Goal: Complete application form: Complete application form

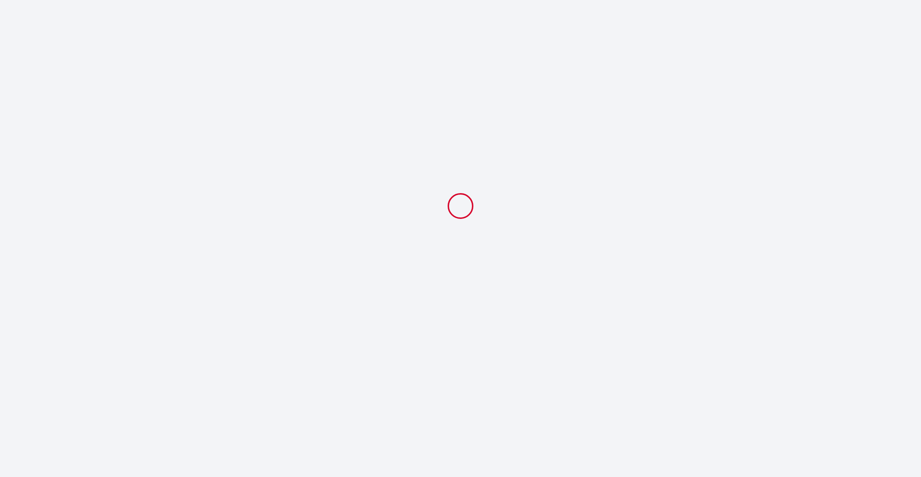
select select
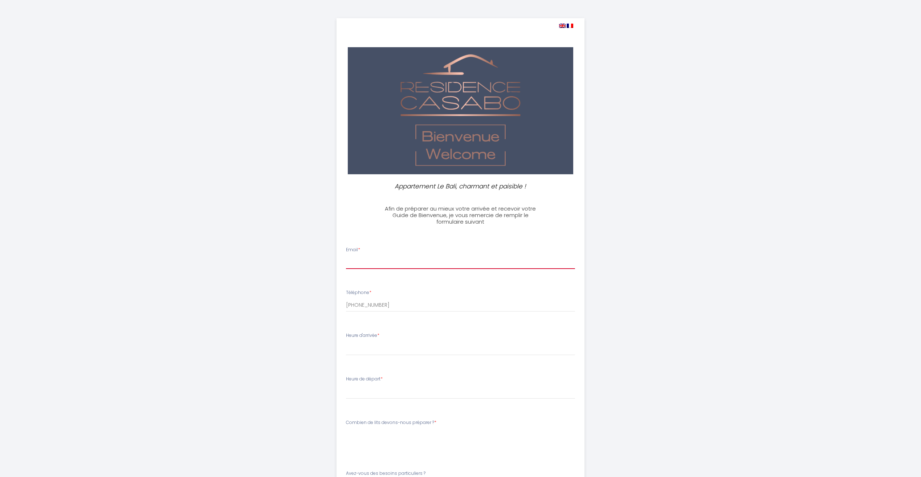
click at [366, 261] on input "Email *" at bounding box center [460, 262] width 229 height 13
type input "[EMAIL_ADDRESS][DOMAIN_NAME]"
click at [369, 348] on select "15:00 15:30 16:00 16:30 17:00 17:30 18:00 18:30 19:00 19:30 20:00 20:30 21:00 2…" at bounding box center [460, 349] width 229 height 14
select select "18:30"
click at [346, 342] on select "15:00 15:30 16:00 16:30 17:00 17:30 18:00 18:30 19:00 19:30 20:00 20:30 21:00 2…" at bounding box center [460, 349] width 229 height 14
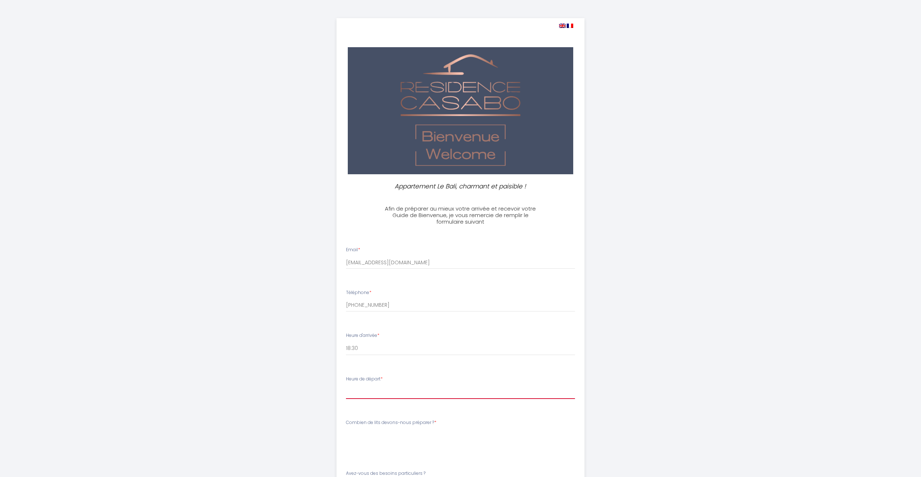
click at [376, 393] on select "00:00 00:30 01:00 01:30 02:00 02:30 03:00 03:30 04:00 04:30 05:00 05:30 06:00 0…" at bounding box center [460, 392] width 229 height 14
select select "08:00"
click at [346, 385] on select "00:00 00:30 01:00 01:30 02:00 02:30 03:00 03:30 04:00 04:30 05:00 05:30 06:00 0…" at bounding box center [460, 392] width 229 height 14
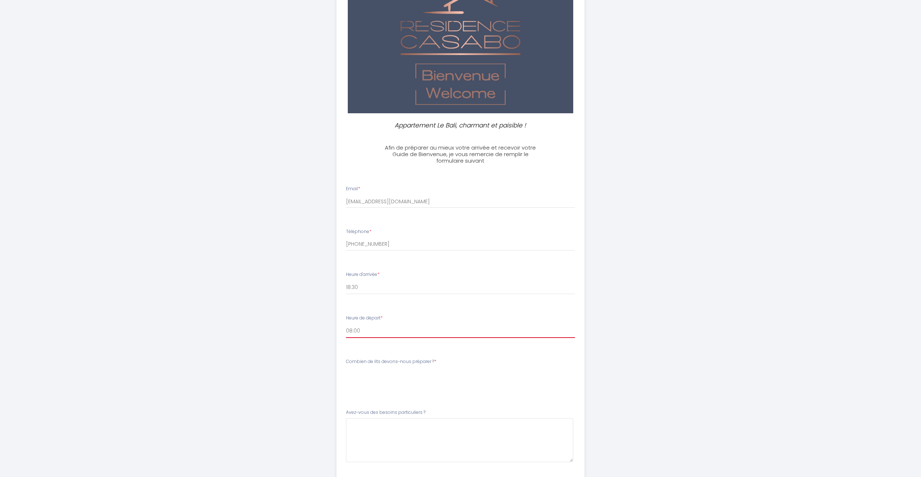
scroll to position [73, 0]
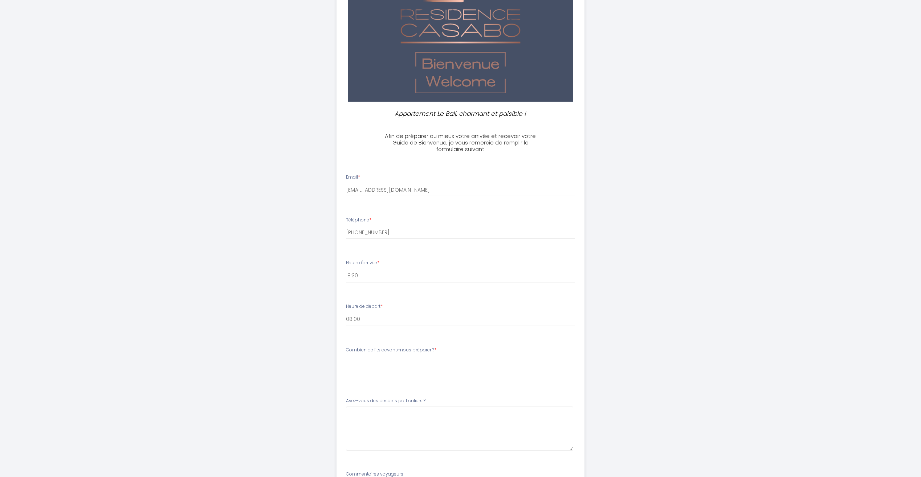
click at [453, 354] on div "Combien de lits devons-nous préparer ? * [PERSON_NAME] de lits devons-nous prép…" at bounding box center [460, 358] width 229 height 23
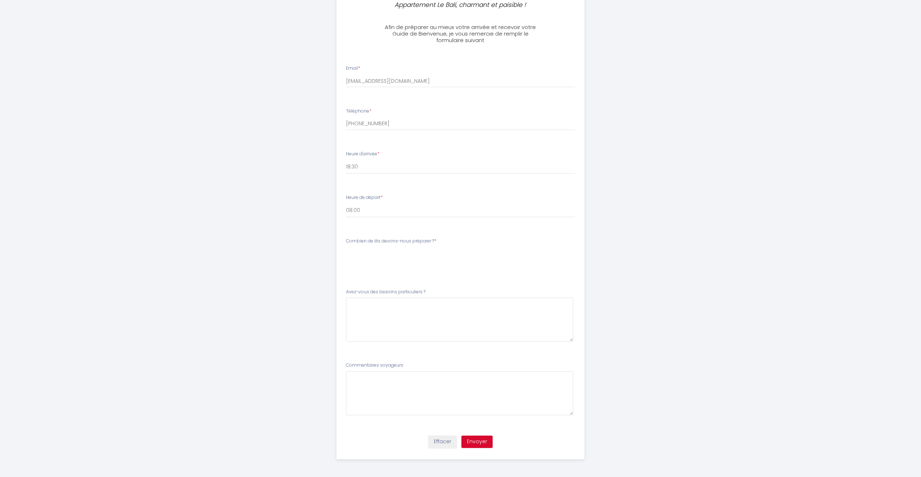
scroll to position [182, 0]
click at [368, 307] on \?5 at bounding box center [459, 319] width 227 height 44
type \?5 "RAS"
click at [482, 439] on button "Envoyer" at bounding box center [477, 441] width 31 height 12
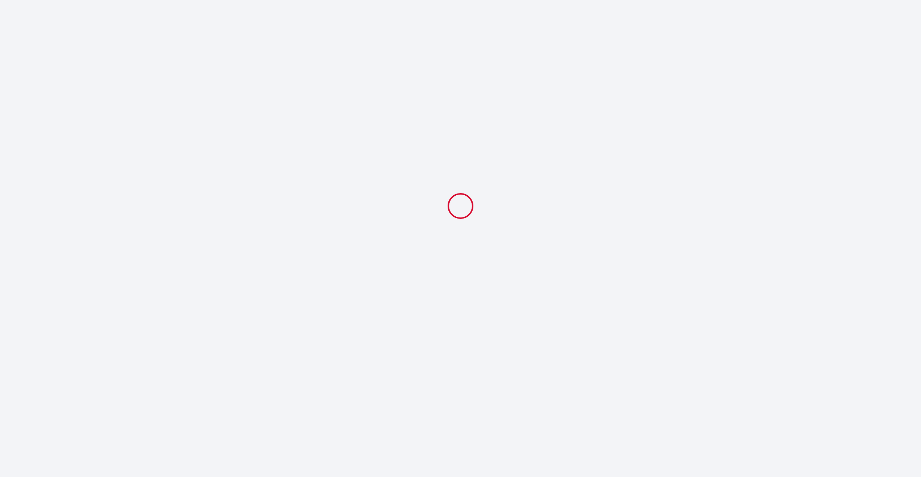
scroll to position [0, 0]
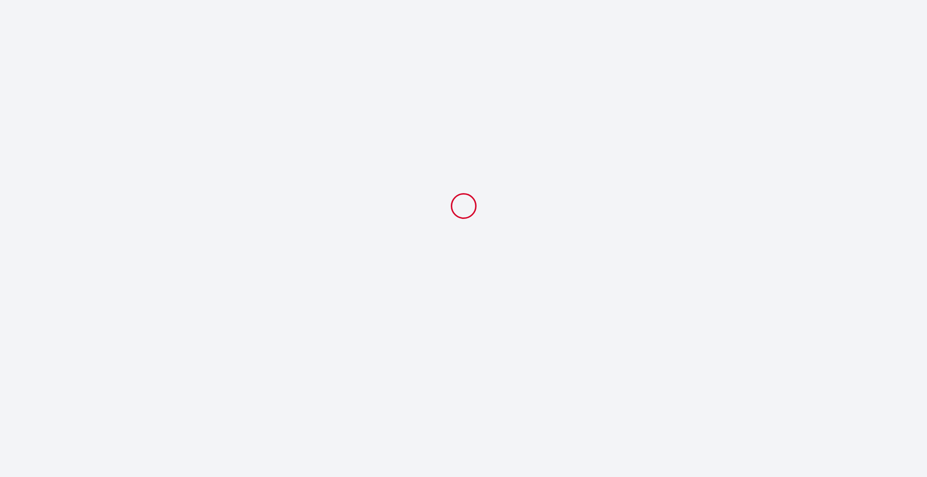
select select "18:30"
select select "08:00"
select select
